Goal: Transaction & Acquisition: Subscribe to service/newsletter

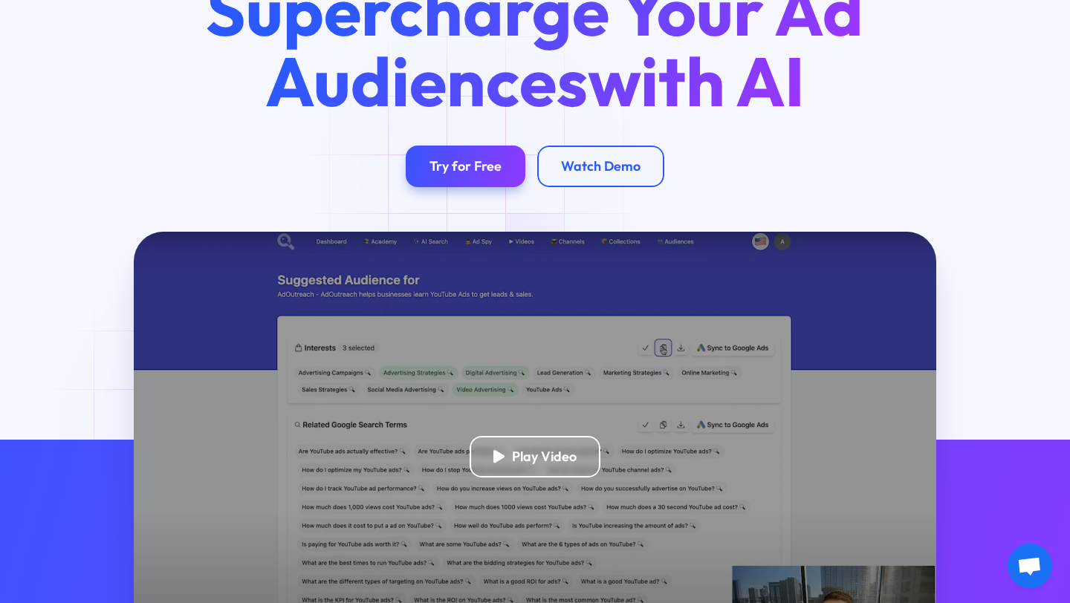
click at [472, 175] on link "Try for Free" at bounding box center [466, 167] width 120 height 42
